Goal: Communication & Community: Answer question/provide support

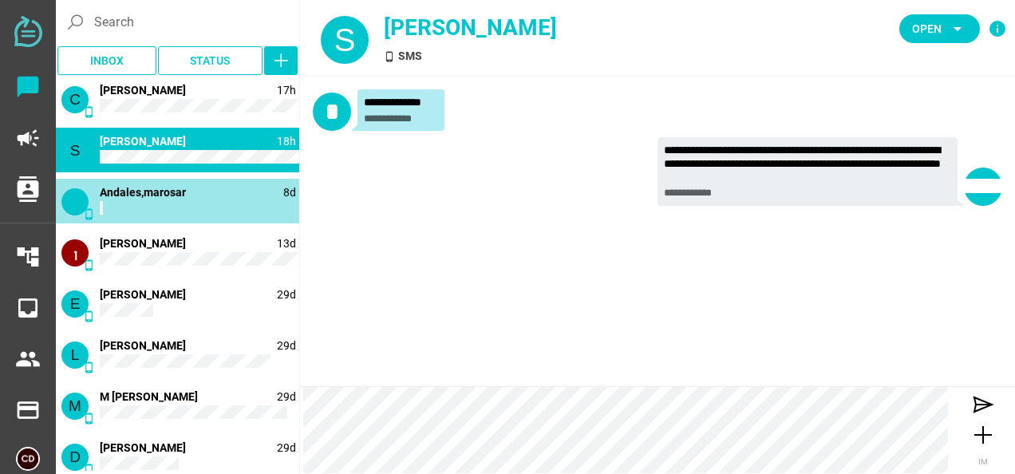
click at [148, 183] on div "phone_android 8d Andales,marosar" at bounding box center [177, 201] width 243 height 45
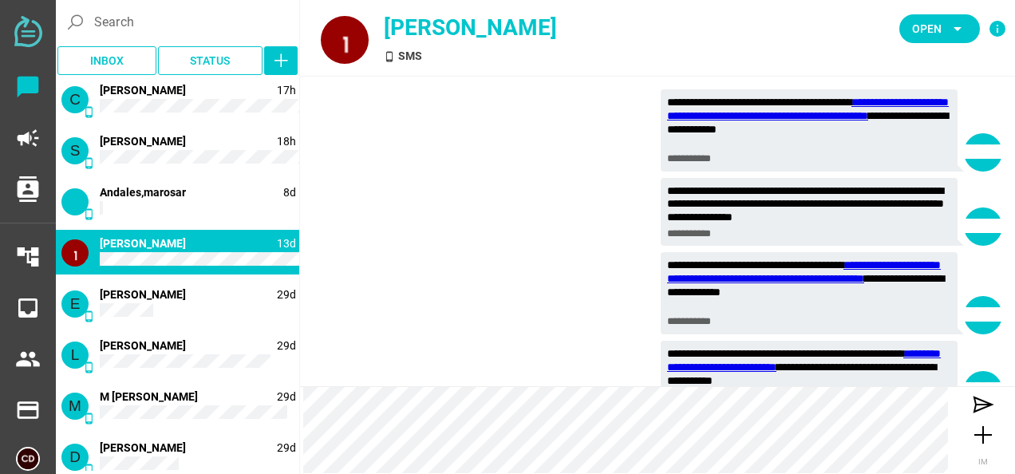
scroll to position [7827, 0]
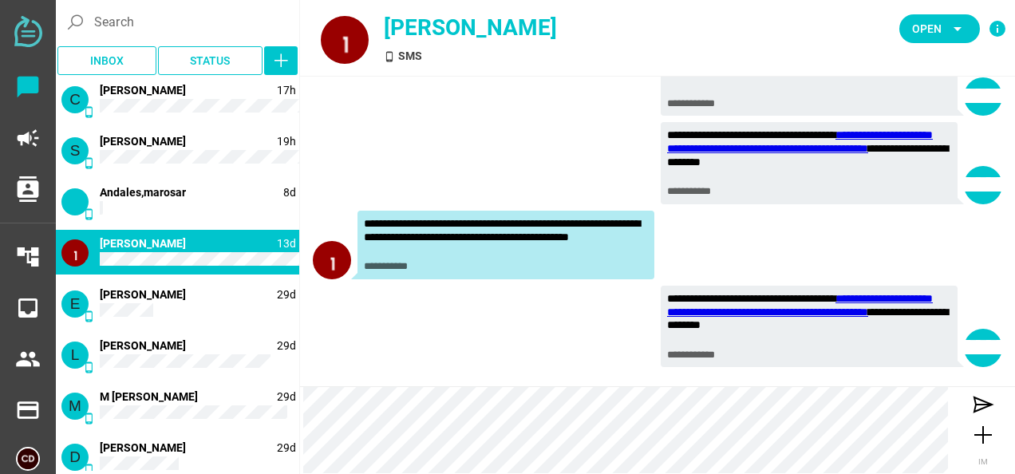
click at [423, 230] on div "**********" at bounding box center [506, 237] width 284 height 40
click at [398, 258] on div "**********" at bounding box center [506, 245] width 284 height 56
click at [333, 260] on div at bounding box center [332, 260] width 38 height 38
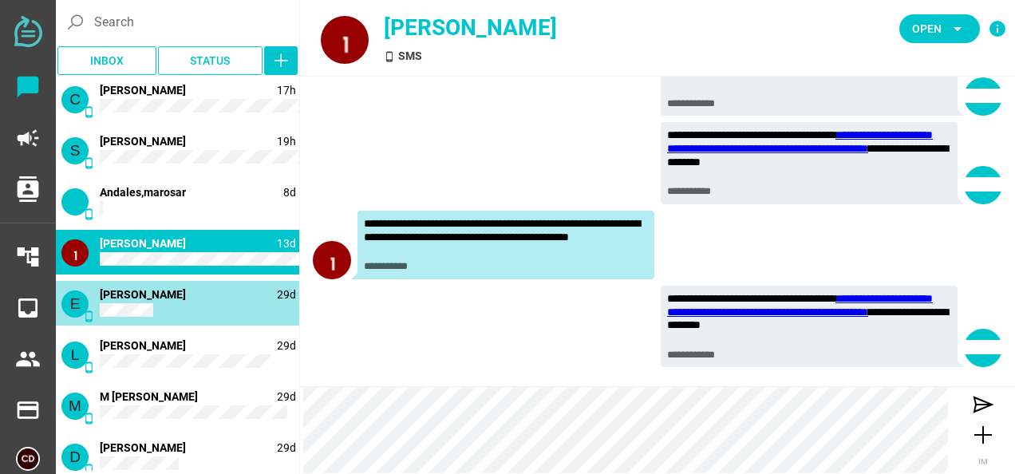
click at [155, 290] on span "[PERSON_NAME]" at bounding box center [143, 294] width 86 height 13
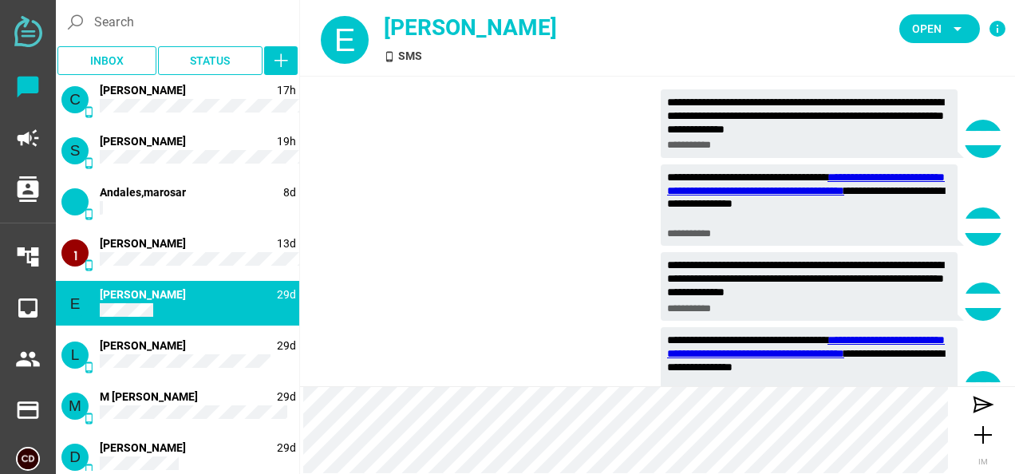
scroll to position [7894, 0]
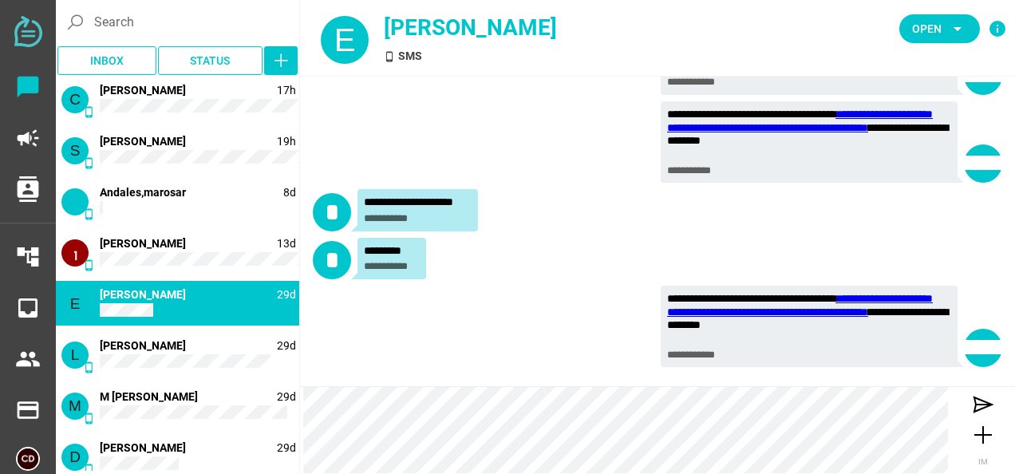
click at [143, 355] on div "L phone_android 29d L Biagioni" at bounding box center [177, 354] width 243 height 45
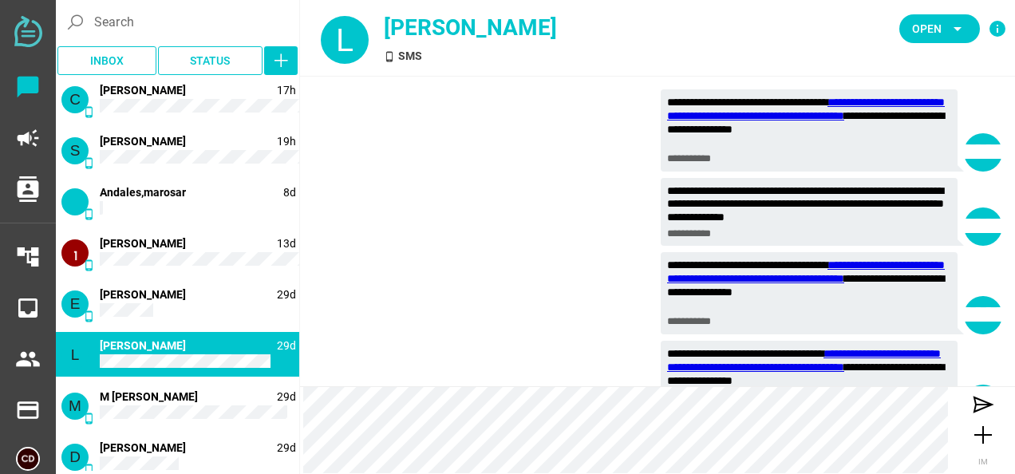
scroll to position [7934, 0]
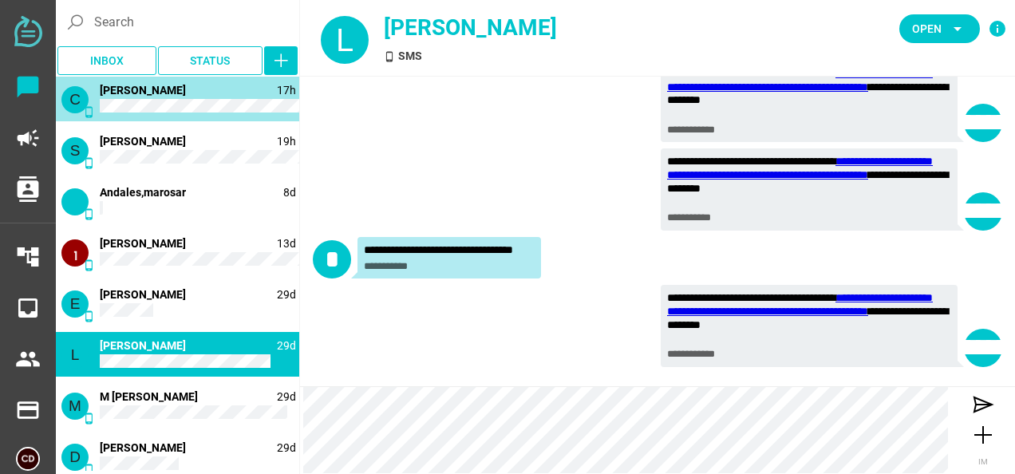
click at [164, 115] on div "C phone_android 17h Charis Anderson" at bounding box center [177, 99] width 243 height 45
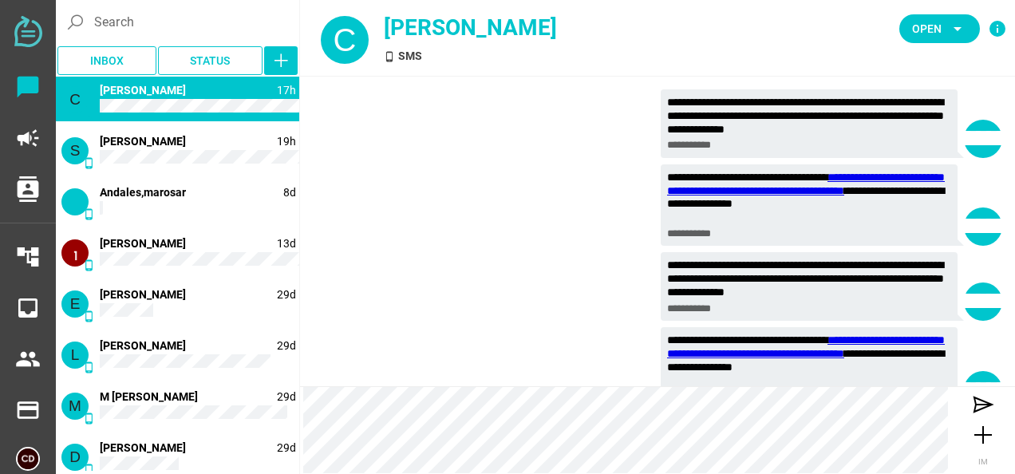
scroll to position [7921, 0]
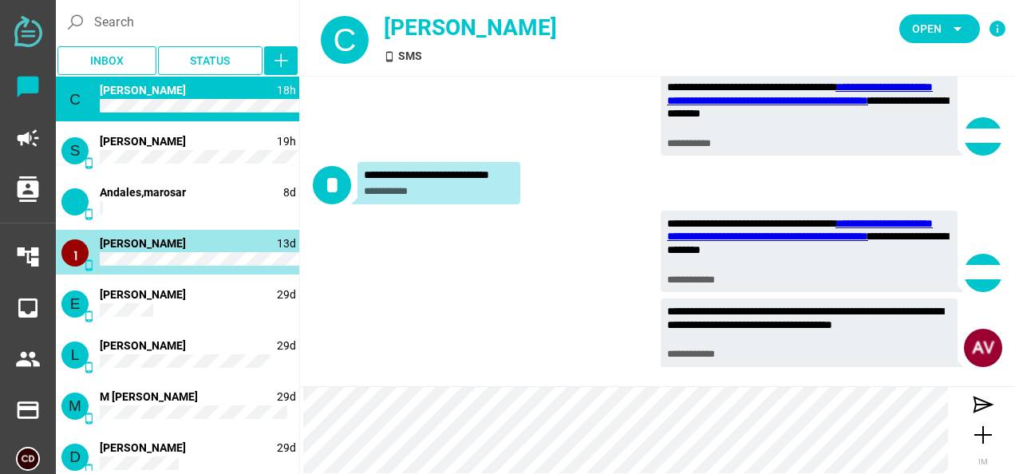
click at [147, 266] on div "phone_android 13d Valle Maria" at bounding box center [177, 252] width 243 height 45
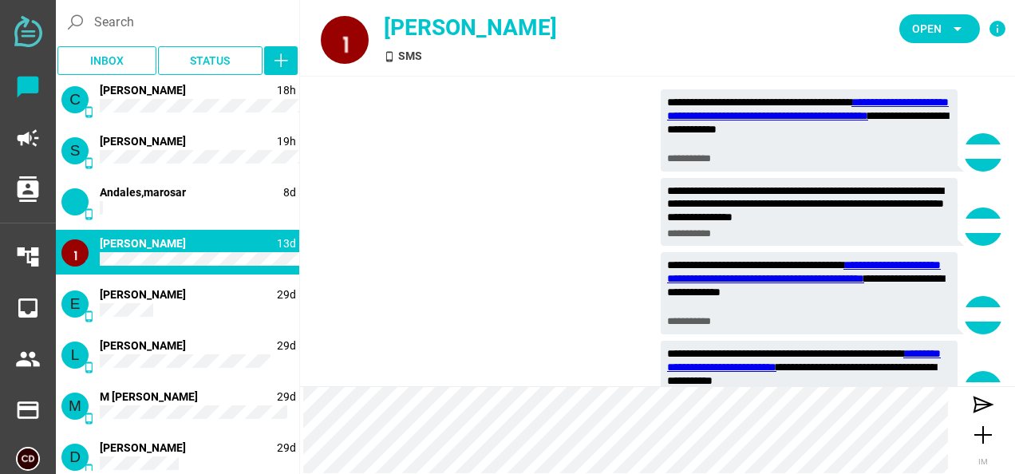
scroll to position [7827, 0]
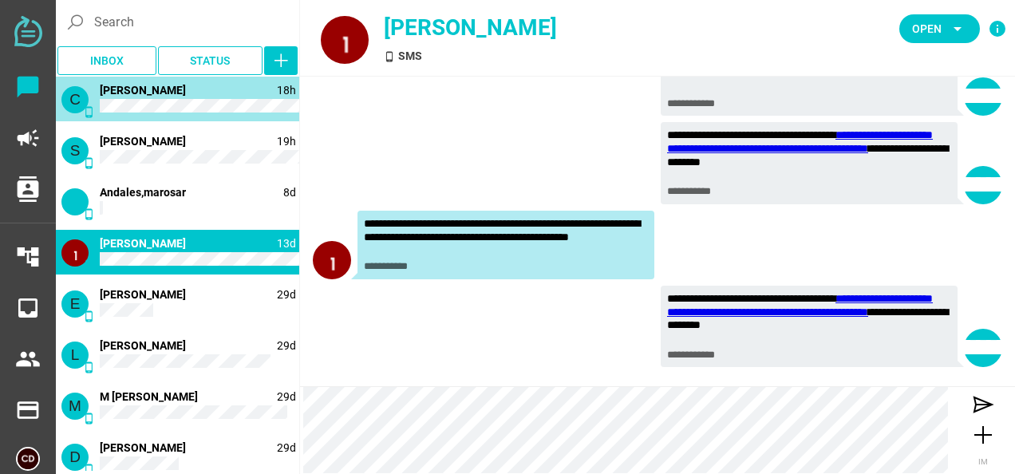
click at [147, 118] on div "C phone_android 18h Charis Anderson" at bounding box center [177, 99] width 243 height 45
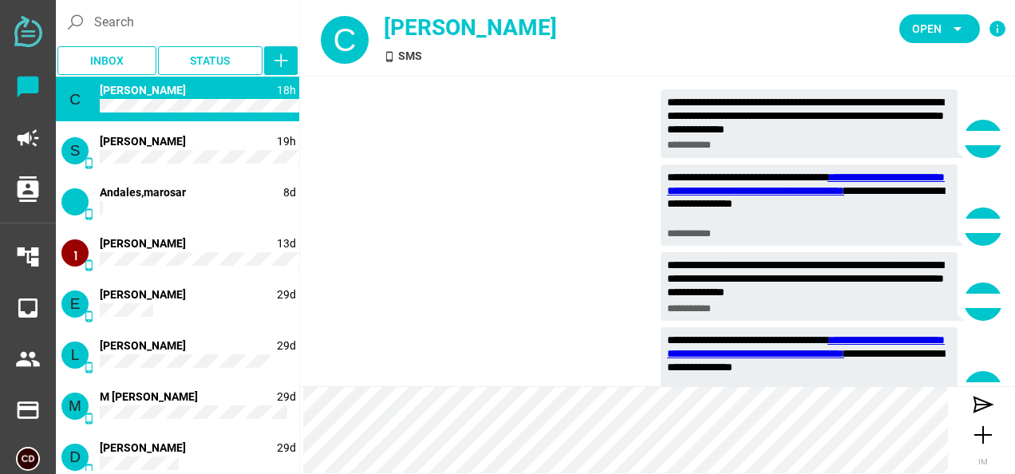
scroll to position [7921, 0]
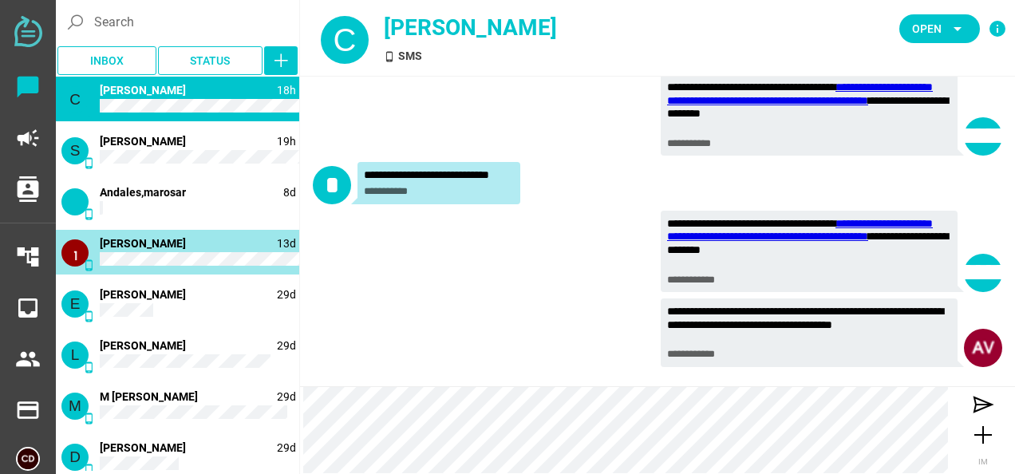
click at [180, 252] on div "phone_android 13d Valle Maria" at bounding box center [177, 252] width 243 height 45
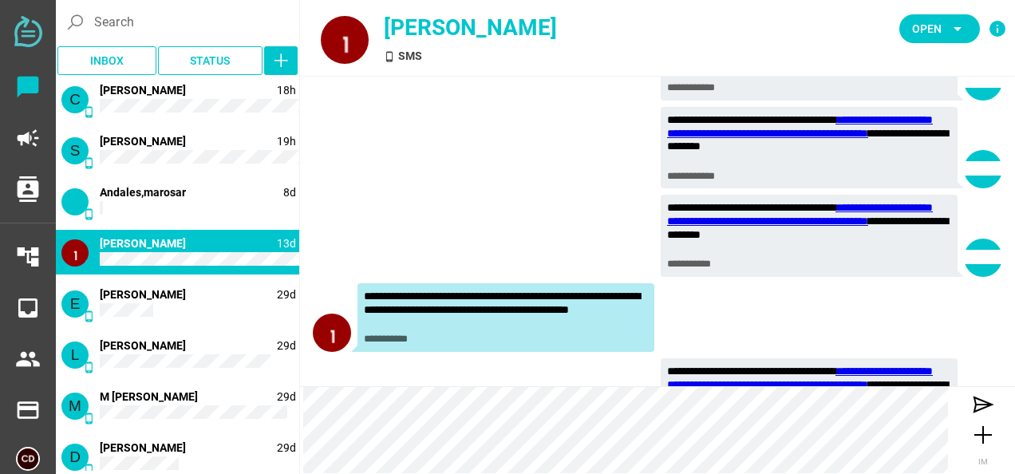
scroll to position [7827, 0]
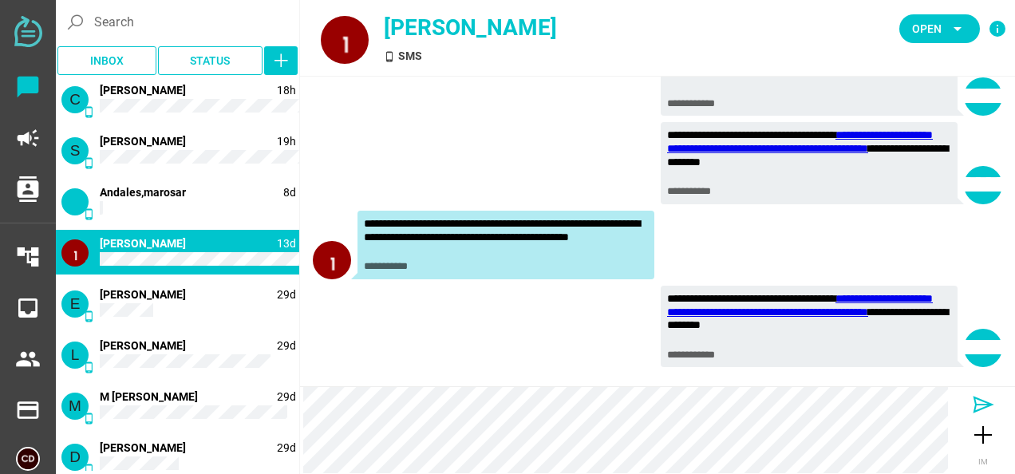
click at [981, 402] on icon at bounding box center [983, 405] width 26 height 26
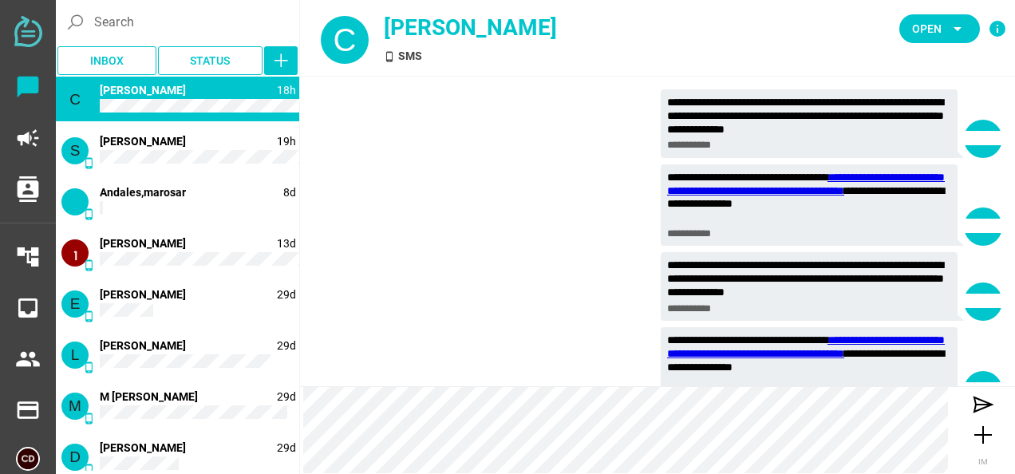
scroll to position [7921, 0]
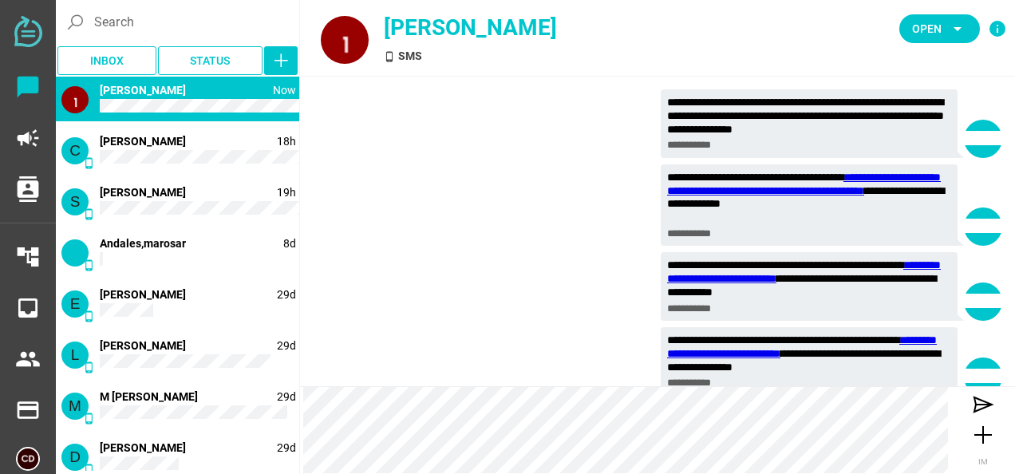
scroll to position [7814, 0]
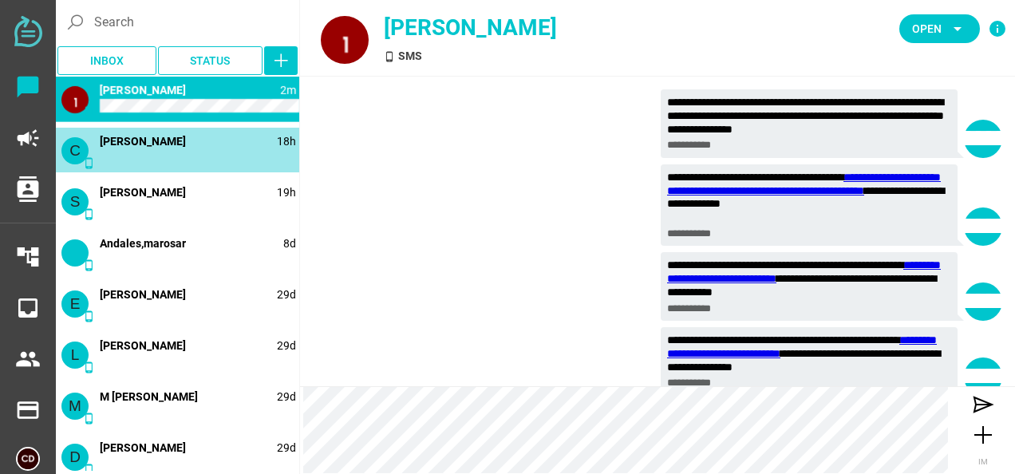
scroll to position [7814, 0]
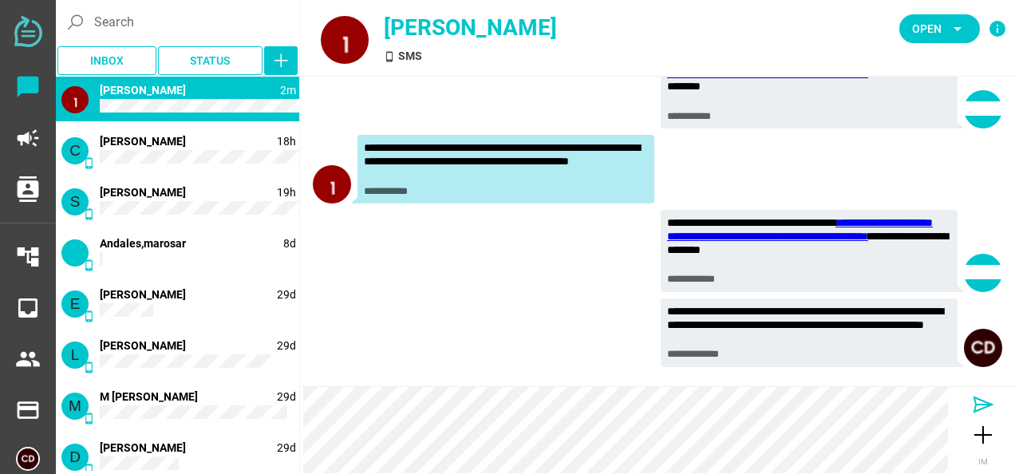
click at [979, 397] on icon at bounding box center [983, 405] width 26 height 26
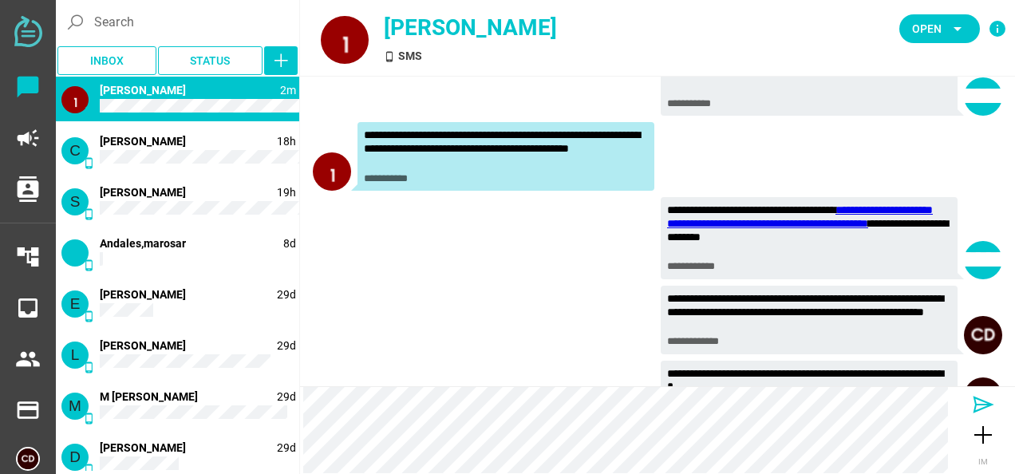
scroll to position [7876, 0]
